Goal: Contribute content

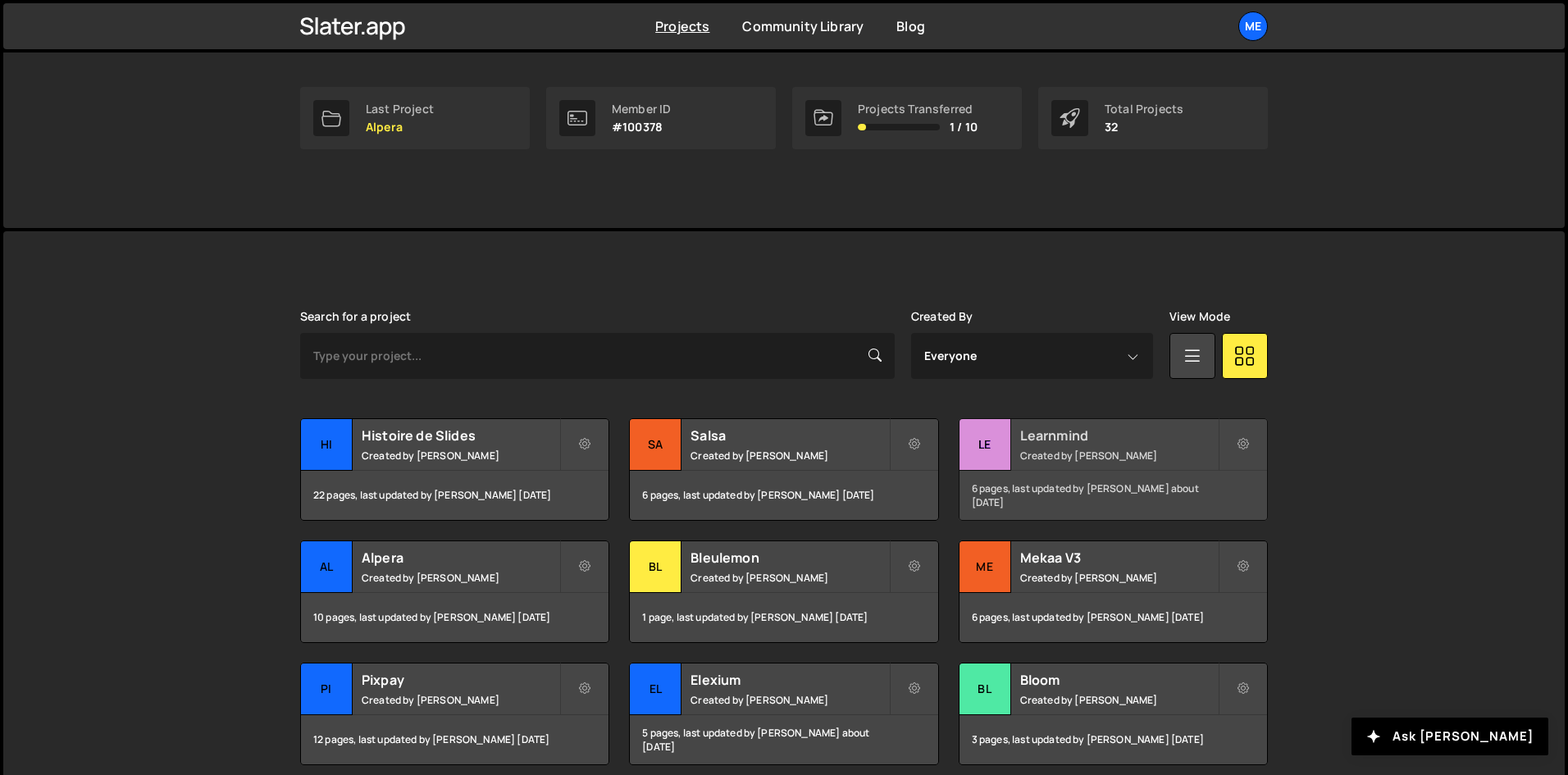
scroll to position [246, 0]
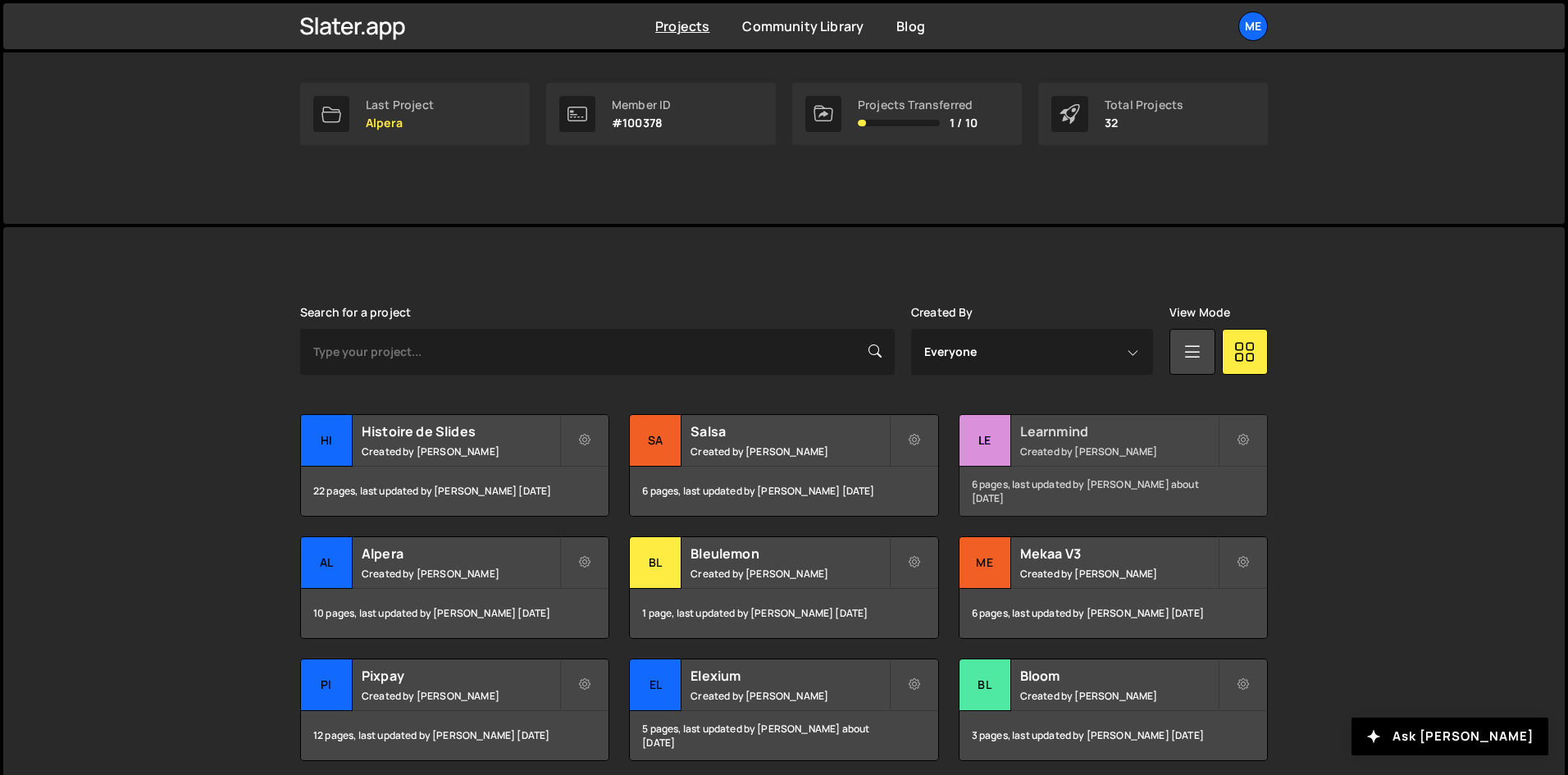
click at [1081, 429] on h2 "Learnmind" at bounding box center [1118, 431] width 198 height 18
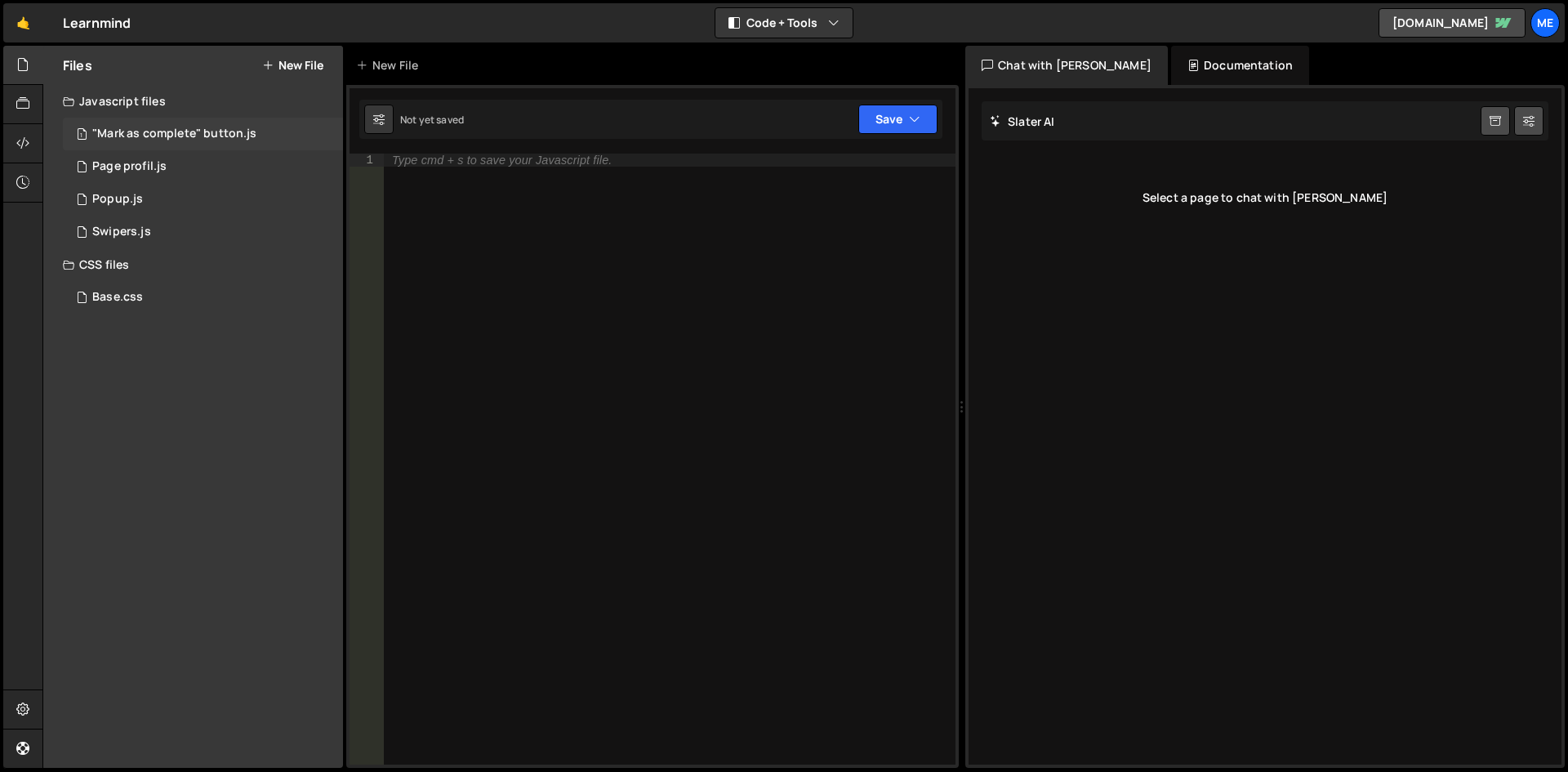
click at [175, 131] on div ""Mark as complete" button.js" at bounding box center [175, 134] width 164 height 15
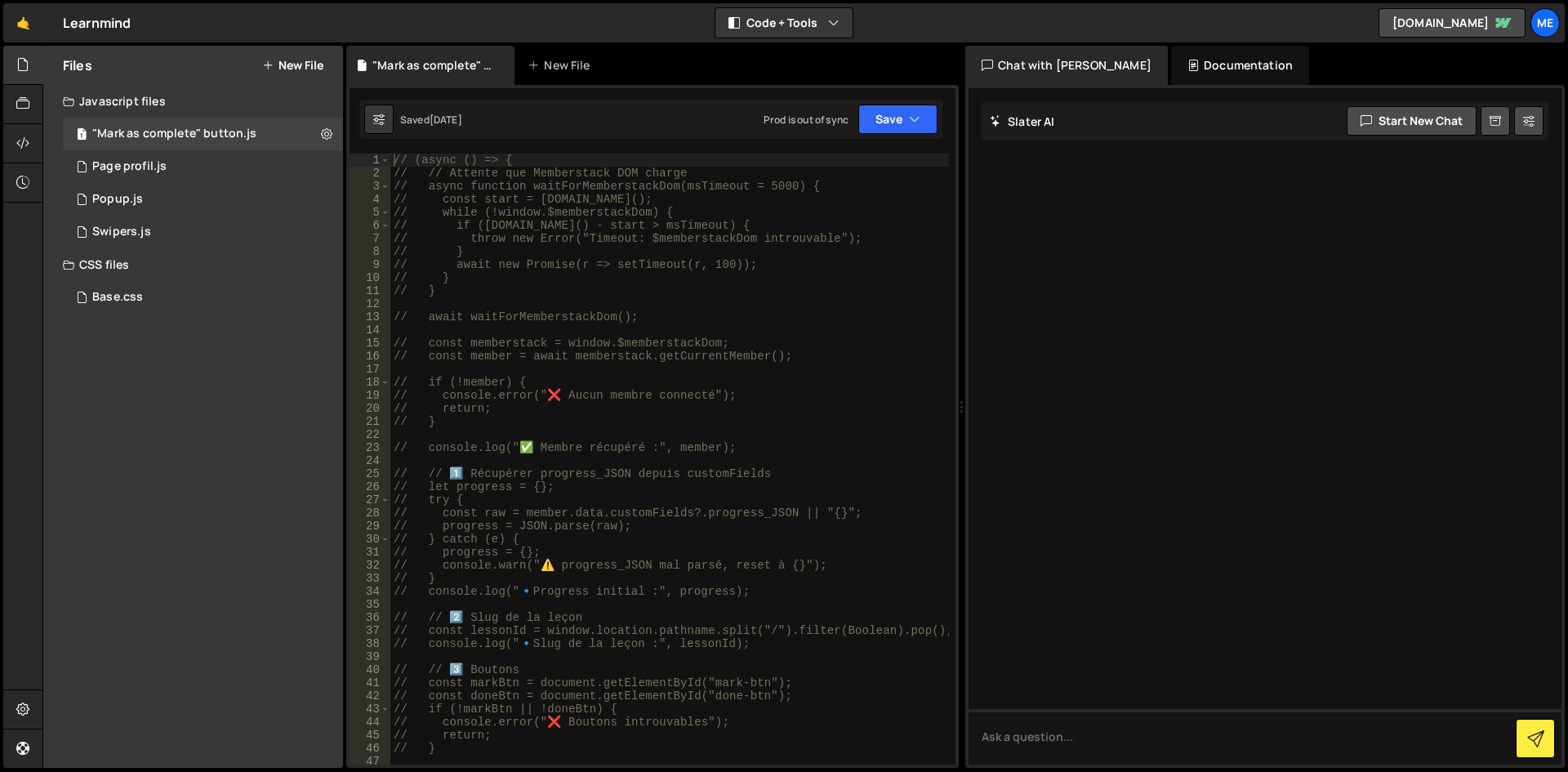
click at [566, 217] on div "// (async () => { // // Attente que Memberstack DOM charge // async function wa…" at bounding box center [670, 472] width 559 height 637
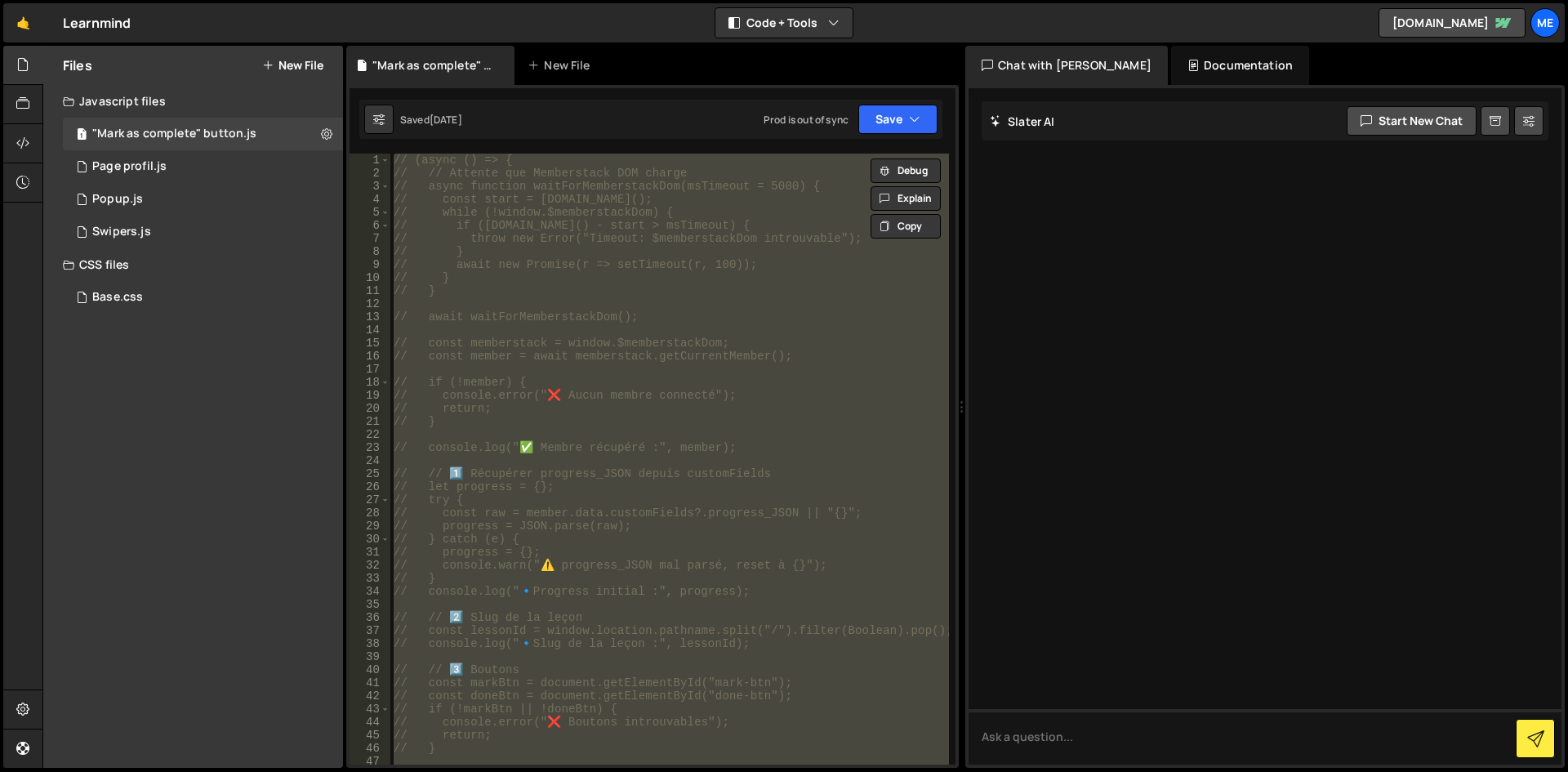
type textarea "})();"
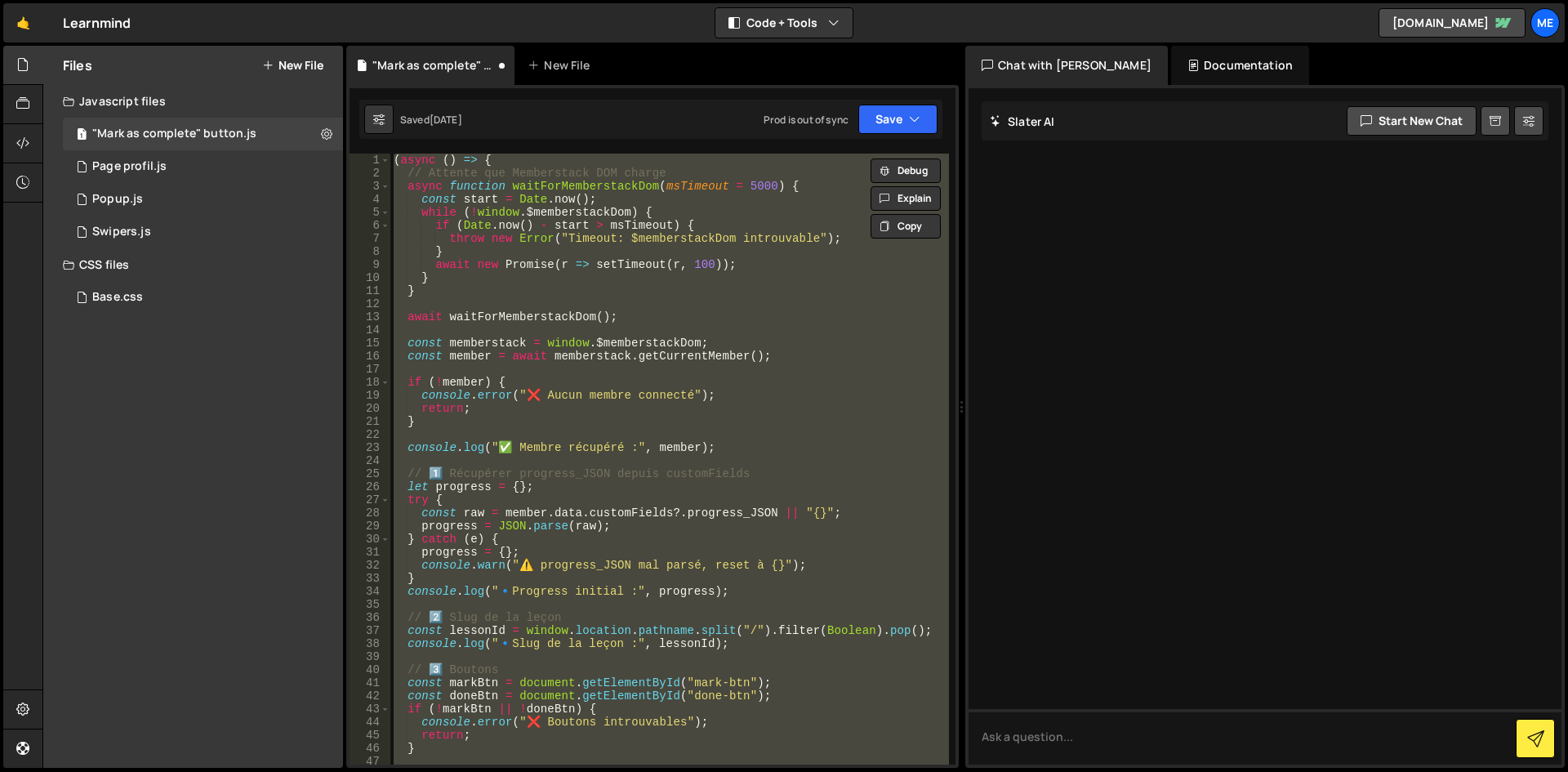
scroll to position [818, 0]
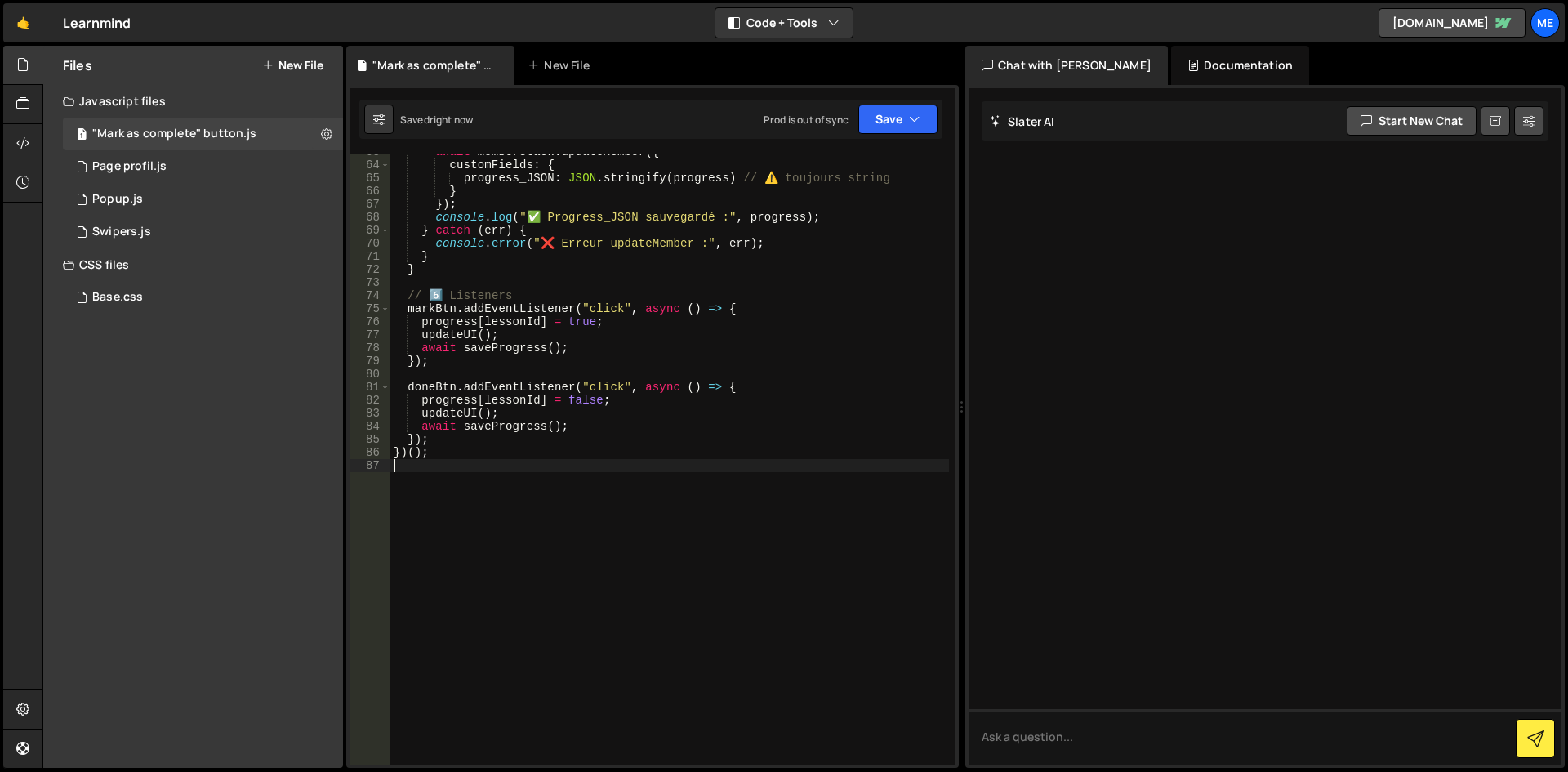
click at [694, 360] on div "await memberstack . updateMember ({ customFields : { progress_JSON : JSON . str…" at bounding box center [670, 463] width 559 height 637
type textarea "});"
click at [541, 375] on div "await memberstack . updateMember ({ customFields : { progress_JSON : JSON . str…" at bounding box center [670, 463] width 559 height 637
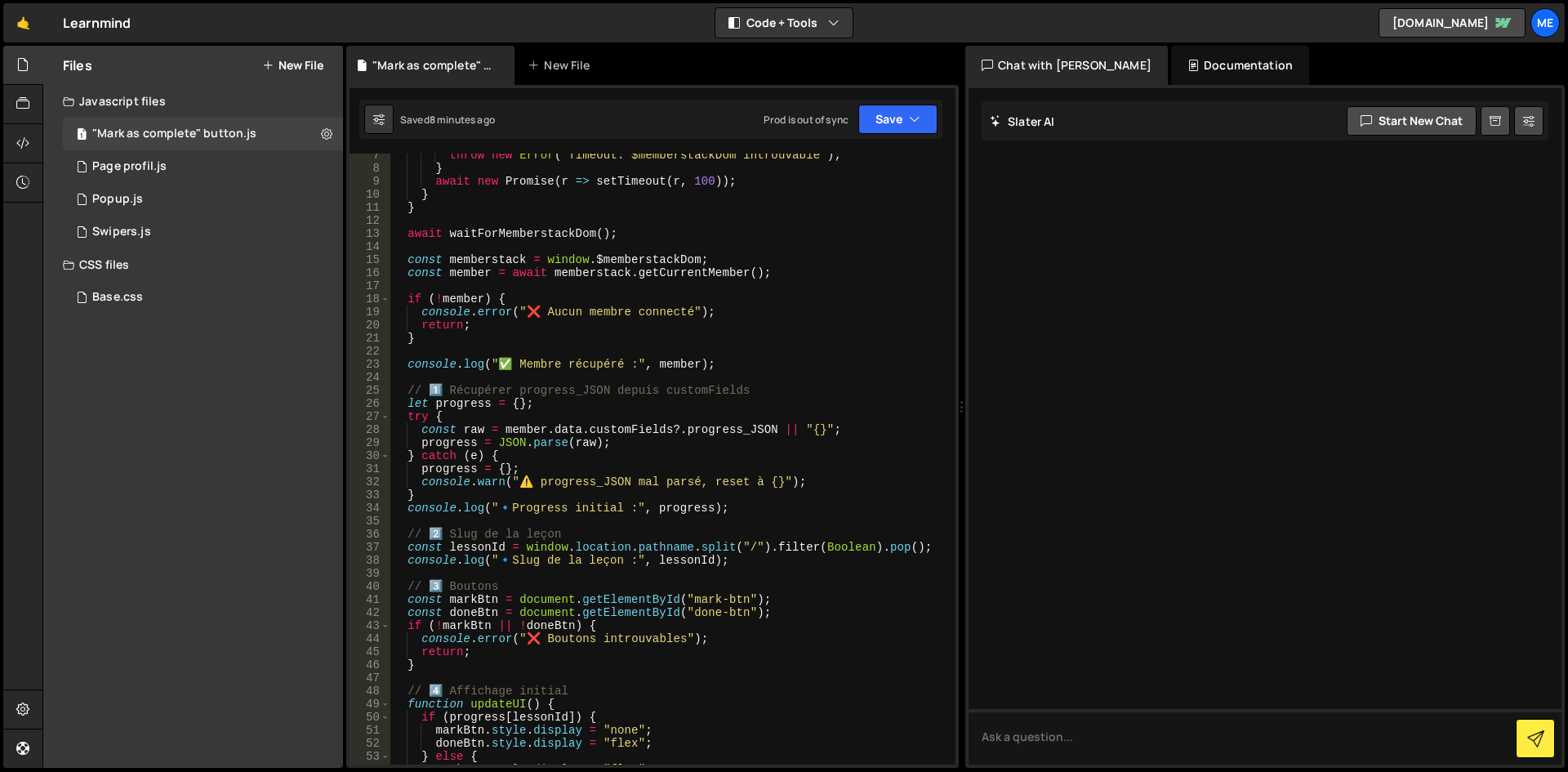
scroll to position [0, 0]
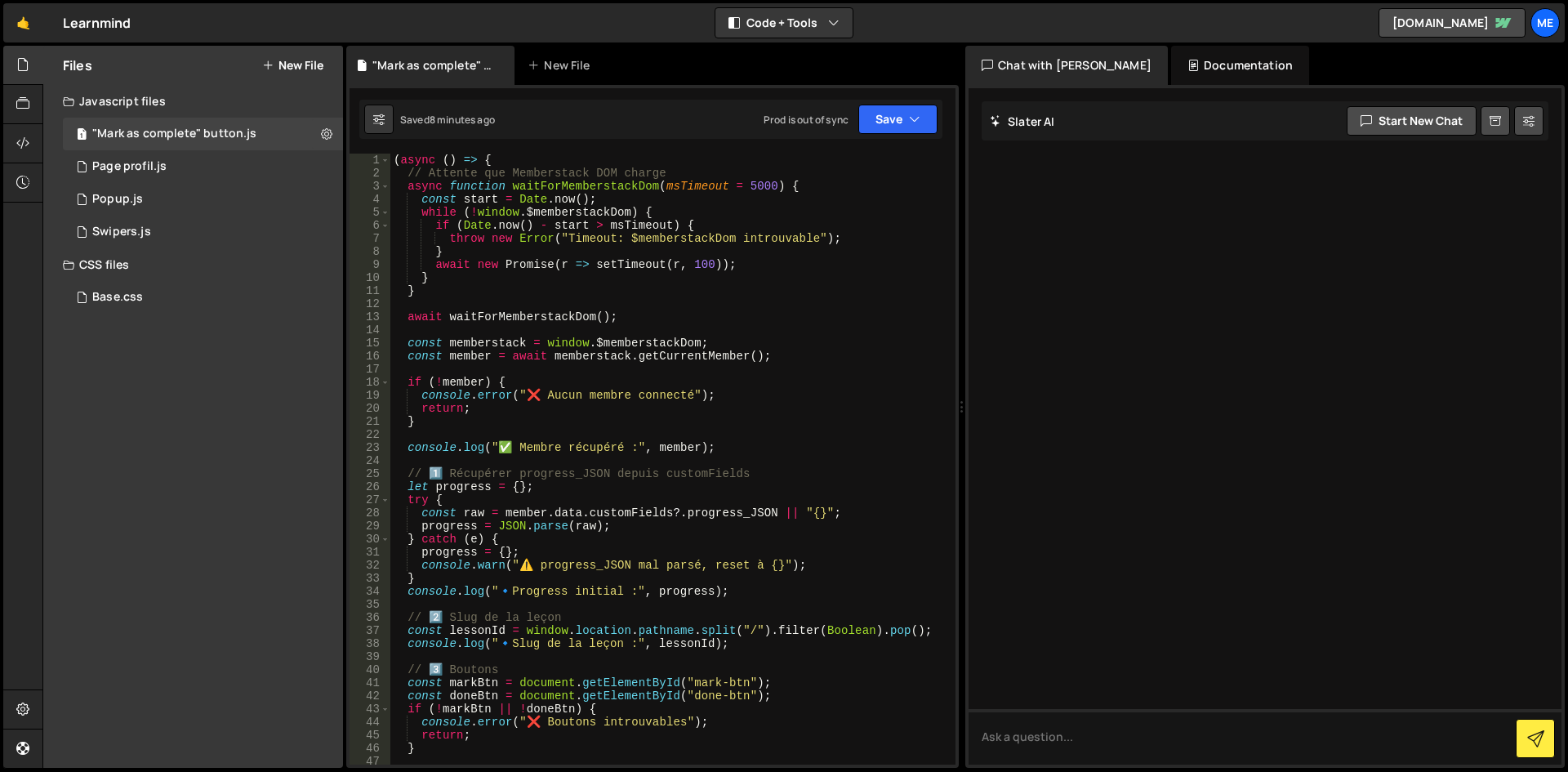
click at [700, 477] on div "( async ( ) => { // Attente que Memberstack DOM charge async function waitForMe…" at bounding box center [670, 472] width 559 height 637
type textarea "})();"
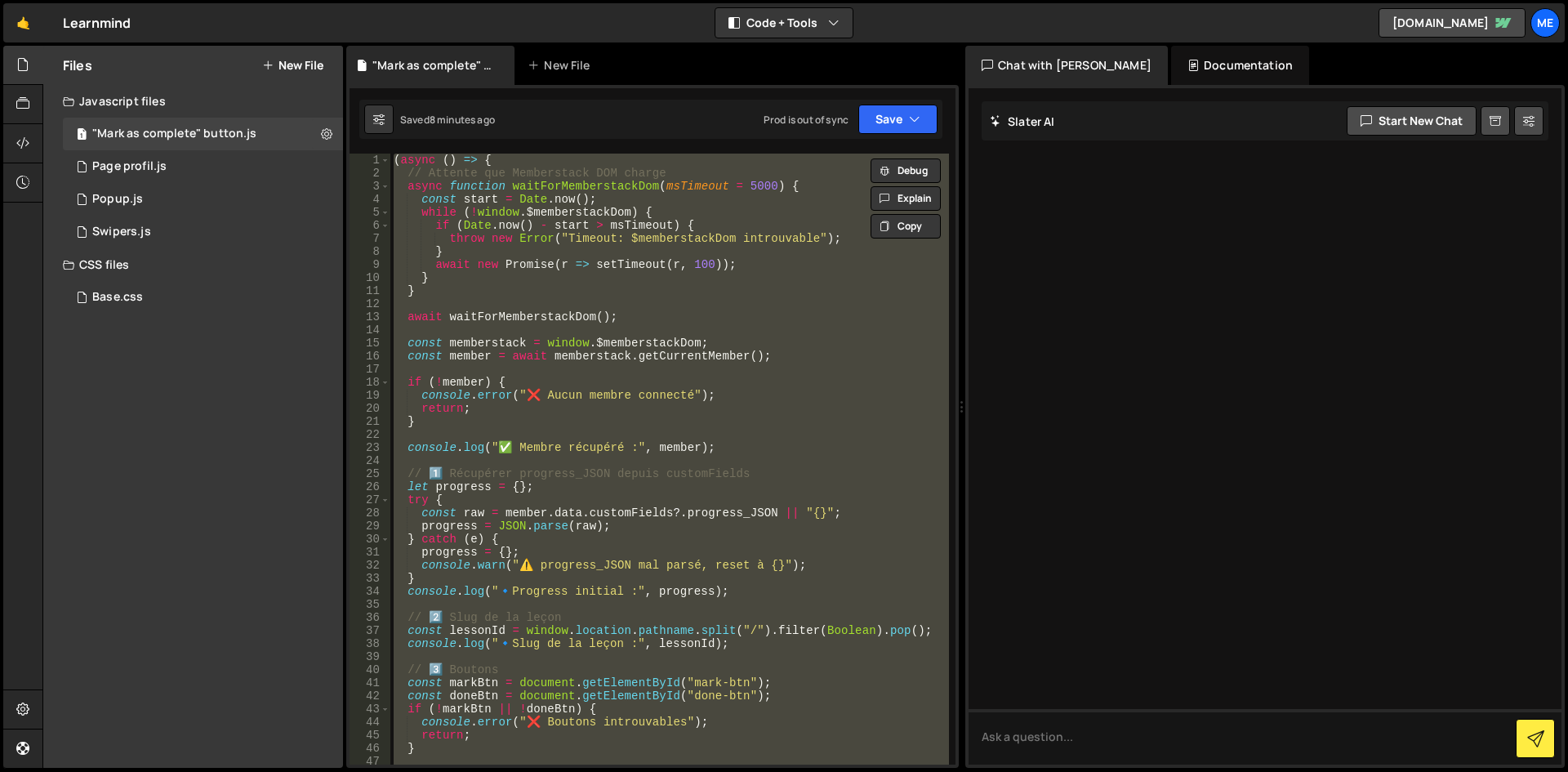
paste textarea
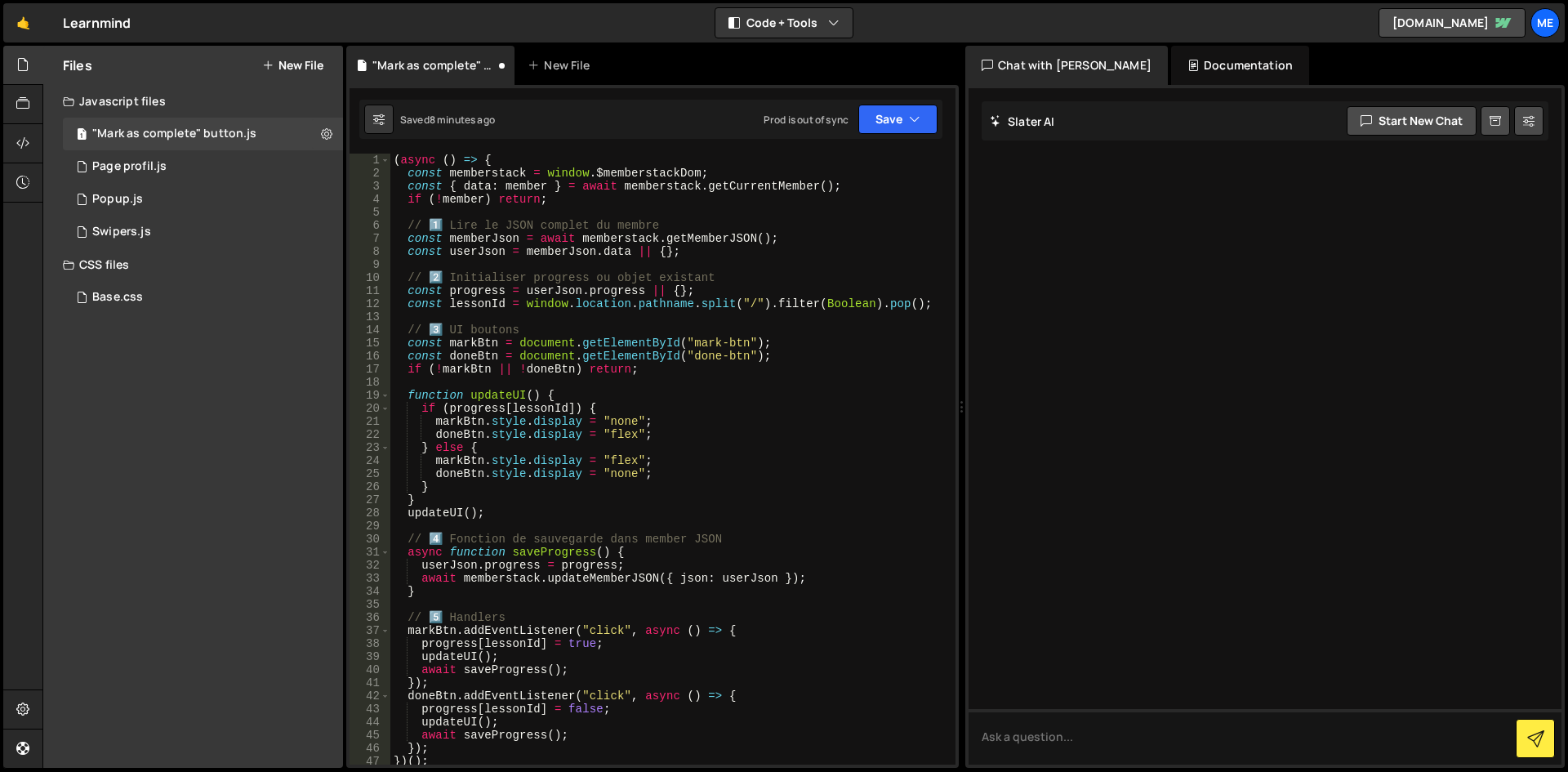
click at [700, 477] on div "( async ( ) => { const memberstack = window . $memberstackDom ; const { data : …" at bounding box center [670, 472] width 559 height 637
type textarea "doneBtn.style.display = "none";"
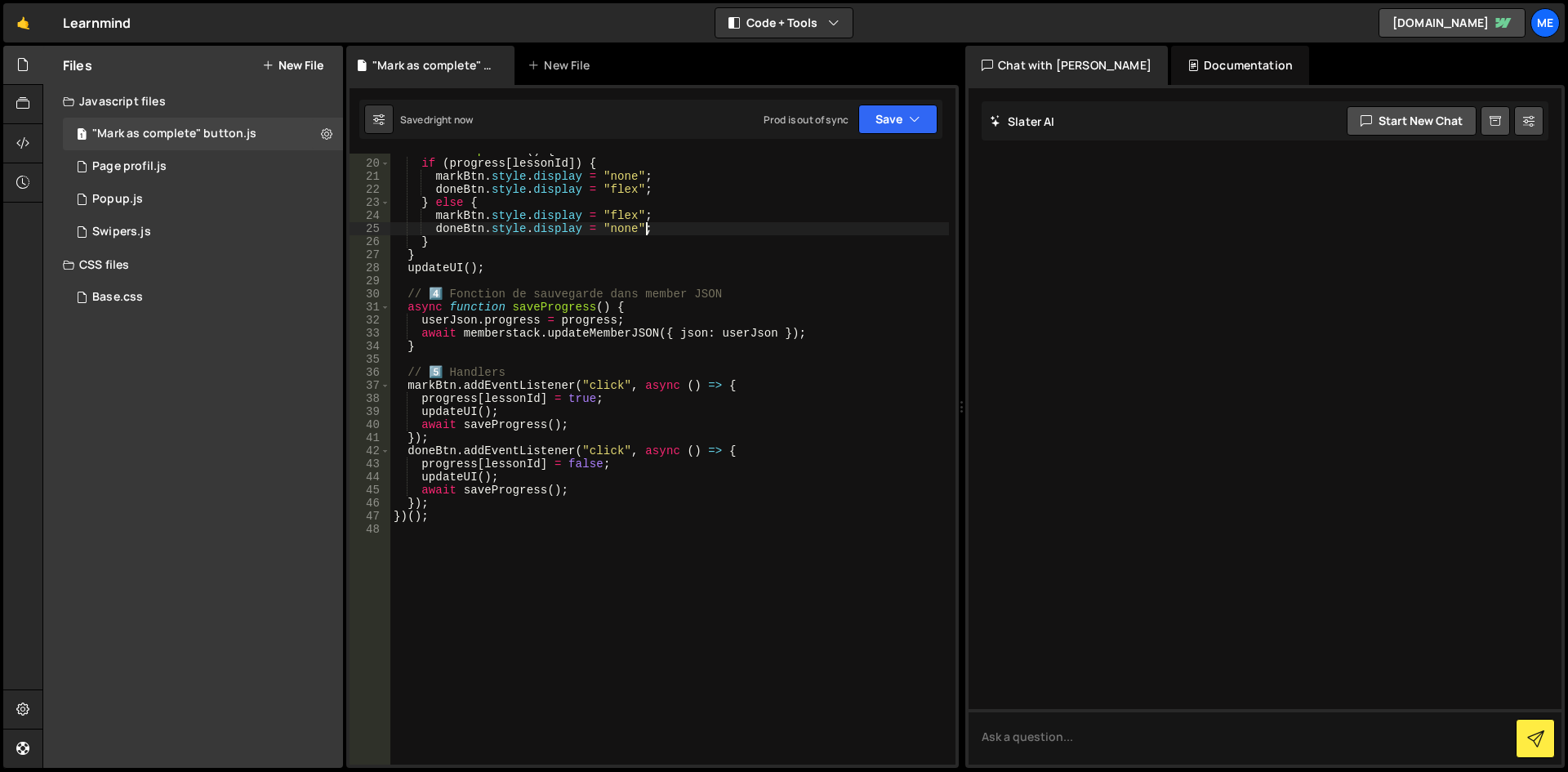
scroll to position [294, 0]
